Goal: Task Accomplishment & Management: Manage account settings

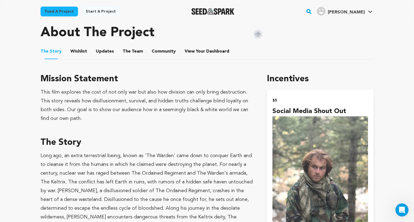
scroll to position [240, 0]
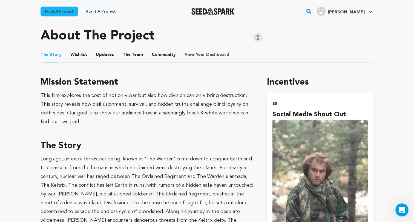
click at [201, 56] on span "View Your Dashboard" at bounding box center [207, 54] width 46 height 7
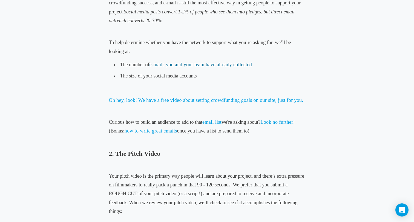
scroll to position [321, 0]
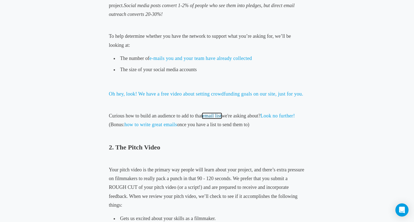
click at [212, 116] on link "email list" at bounding box center [211, 115] width 19 height 5
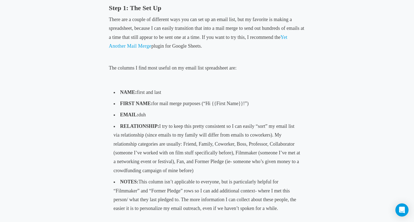
scroll to position [314, 0]
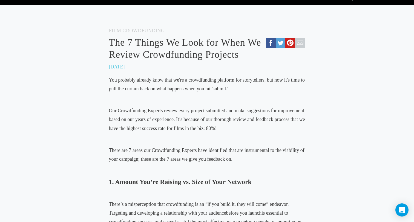
scroll to position [30, 0]
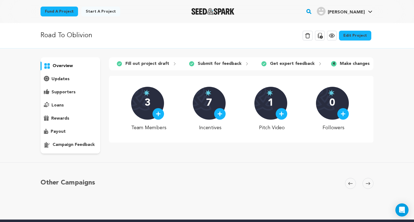
click at [86, 145] on p "campaign feedback" at bounding box center [74, 144] width 42 height 7
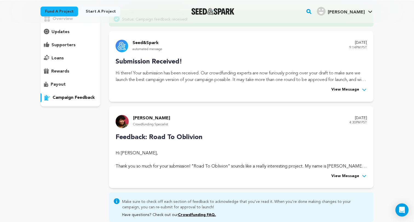
scroll to position [71, 0]
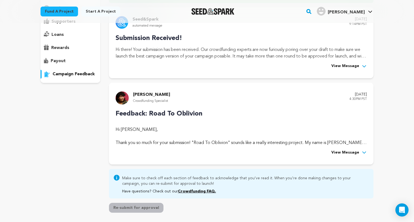
click at [353, 65] on span "View Message" at bounding box center [345, 66] width 28 height 7
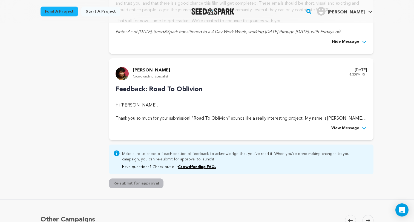
scroll to position [262, 0]
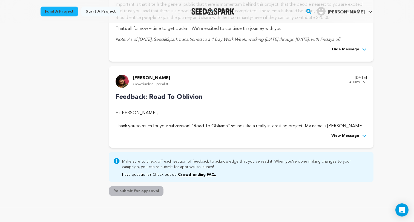
click at [351, 138] on span "View Message" at bounding box center [345, 136] width 28 height 7
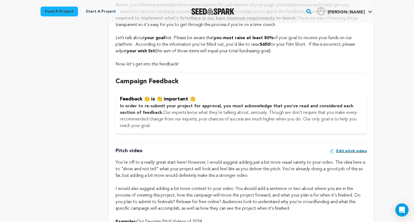
scroll to position [402, 0]
